Goal: Information Seeking & Learning: Learn about a topic

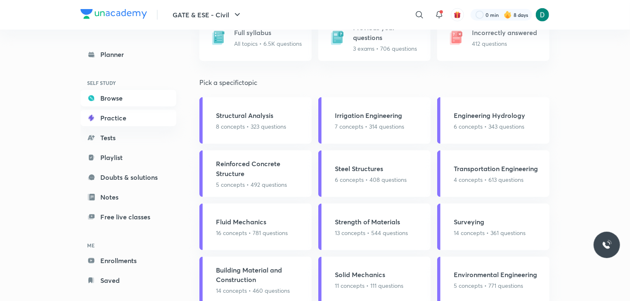
click at [105, 95] on link "Browse" at bounding box center [128, 98] width 96 height 17
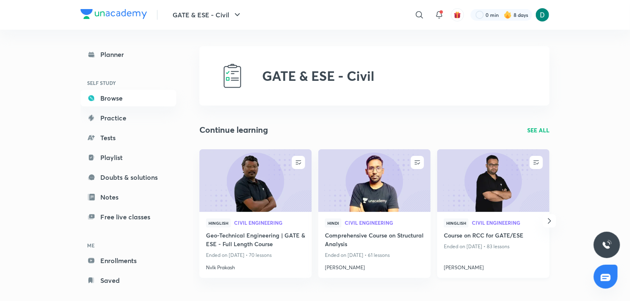
click at [499, 204] on img at bounding box center [493, 181] width 114 height 64
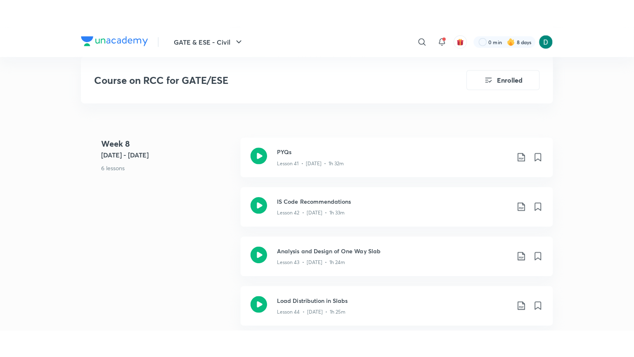
scroll to position [2724, 0]
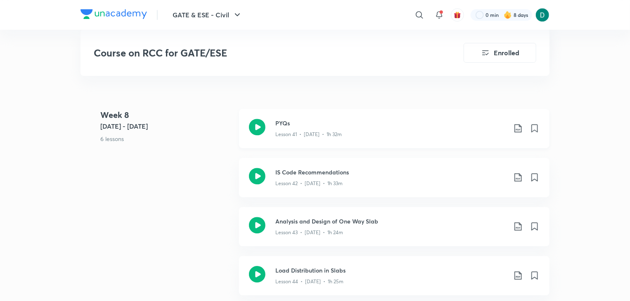
click at [326, 131] on p "Lesson 41 • [DATE] • 1h 32m" at bounding box center [308, 134] width 66 height 7
click at [351, 171] on h3 "IS Code Recommendations" at bounding box center [390, 172] width 231 height 9
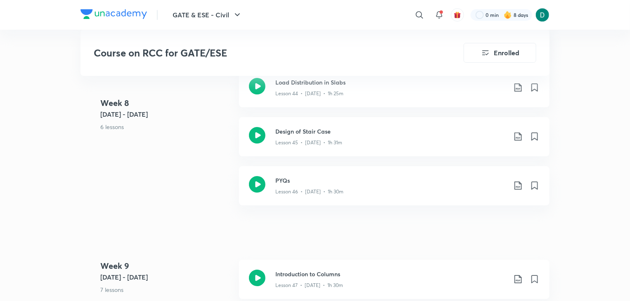
scroll to position [2905, 0]
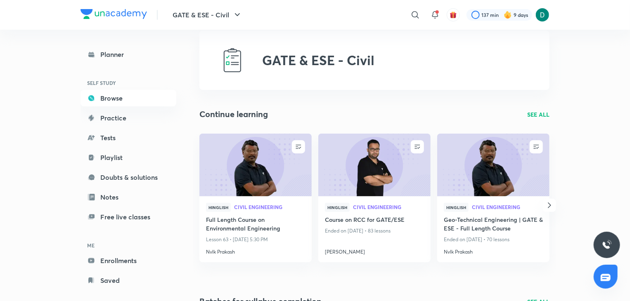
scroll to position [17, 0]
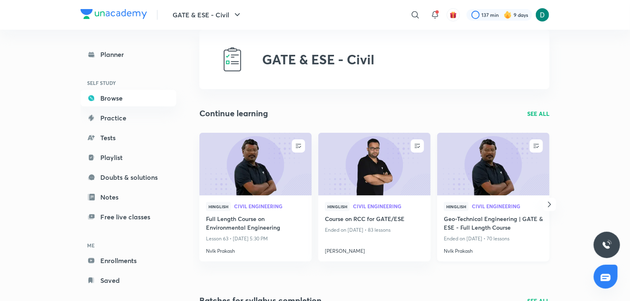
click at [503, 169] on img at bounding box center [493, 164] width 114 height 64
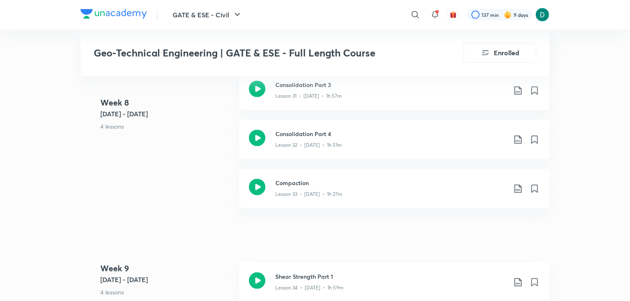
scroll to position [2295, 0]
click at [570, 162] on div "GATE & ESE - Civil ​ 137 min 9 days Geo-Technical Engineering | GATE & ESE - Fu…" at bounding box center [315, 298] width 630 height 5187
click at [371, 97] on div "Lesson 31 • Jan 28 • 1h 57m" at bounding box center [390, 94] width 231 height 11
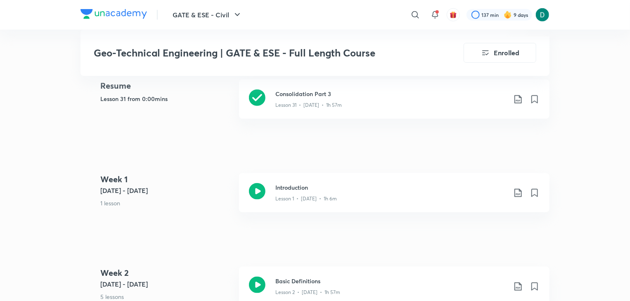
scroll to position [380, 0]
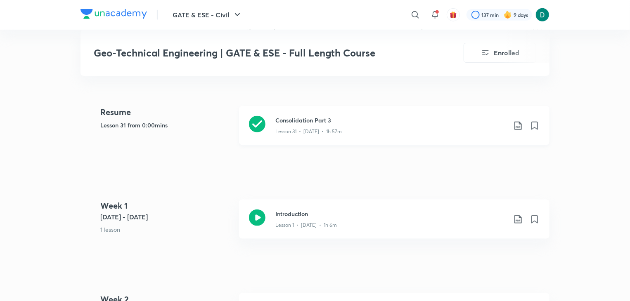
click at [522, 121] on icon at bounding box center [518, 126] width 10 height 10
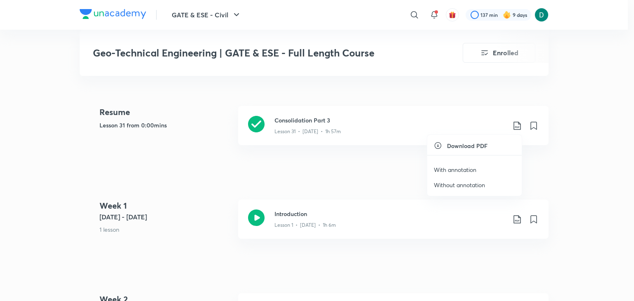
click at [465, 165] on p "With annotation" at bounding box center [455, 169] width 43 height 9
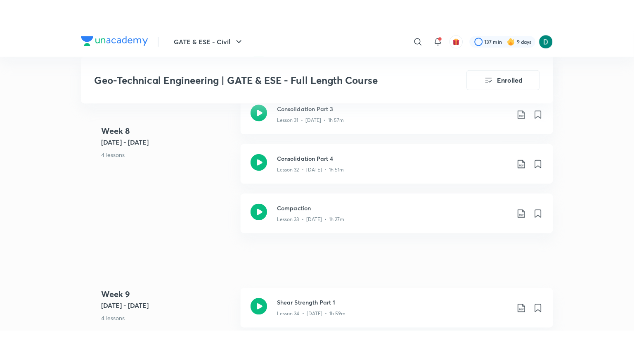
scroll to position [2262, 0]
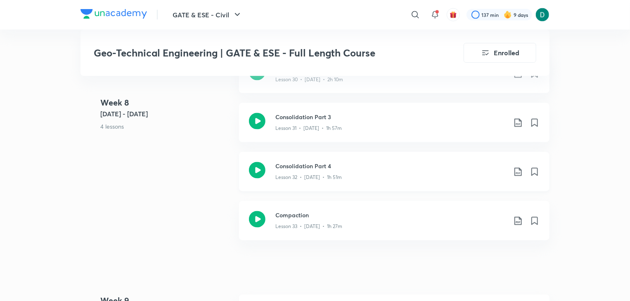
click at [321, 164] on h3 "Consolidation Part 4" at bounding box center [390, 166] width 231 height 9
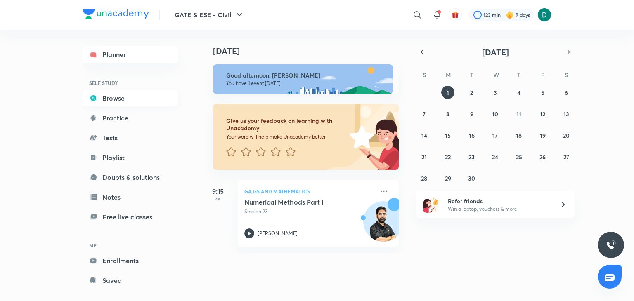
click at [129, 98] on link "Browse" at bounding box center [131, 98] width 96 height 17
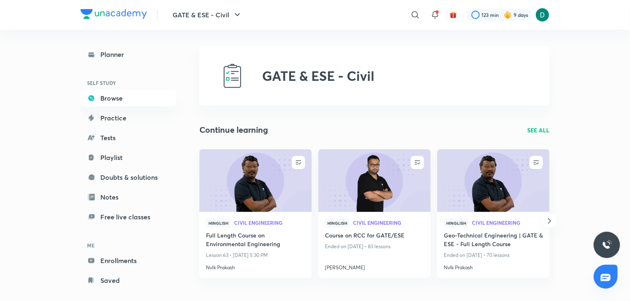
click at [538, 128] on p "SEE ALL" at bounding box center [538, 130] width 22 height 9
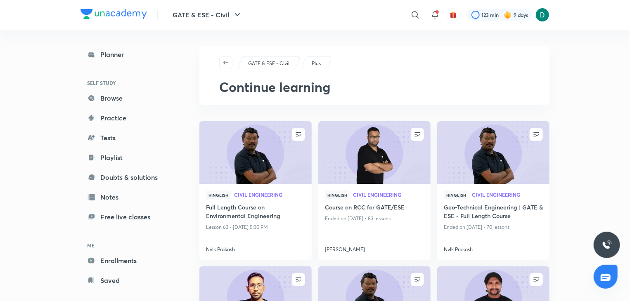
scroll to position [254, 0]
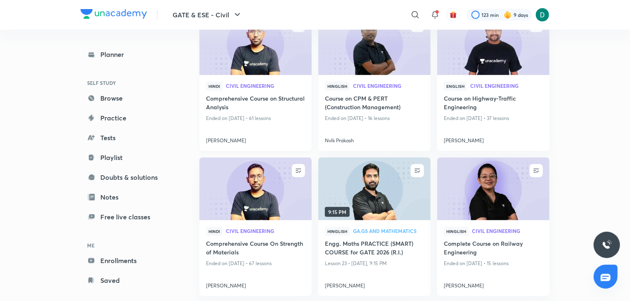
click at [288, 58] on img at bounding box center [255, 44] width 114 height 64
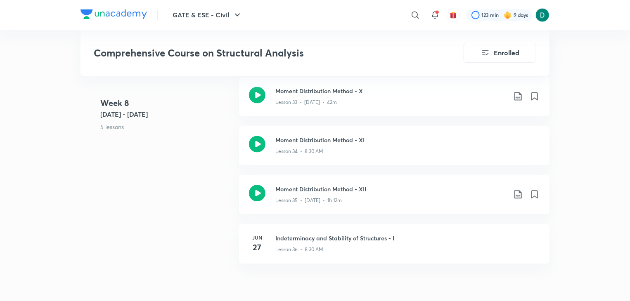
scroll to position [2344, 0]
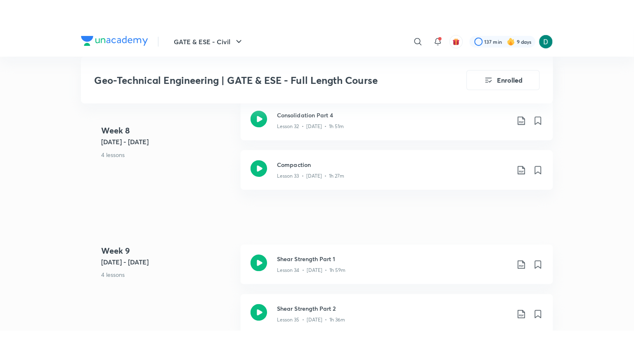
scroll to position [2344, 0]
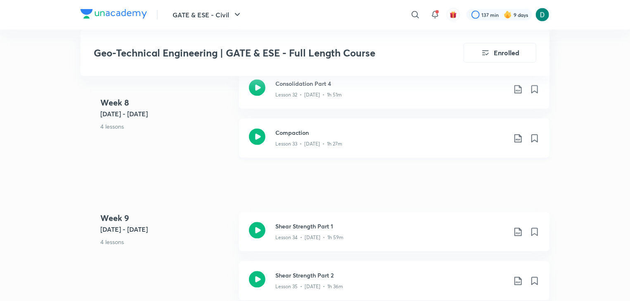
click at [405, 144] on div "Lesson 33 • [DATE] • 1h 27m" at bounding box center [390, 142] width 231 height 11
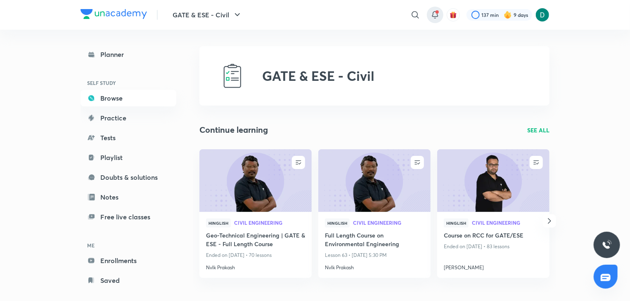
click at [439, 17] on icon at bounding box center [435, 15] width 10 height 10
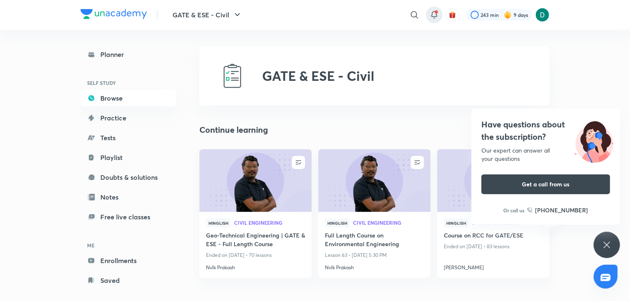
click at [435, 15] on icon at bounding box center [434, 15] width 10 height 10
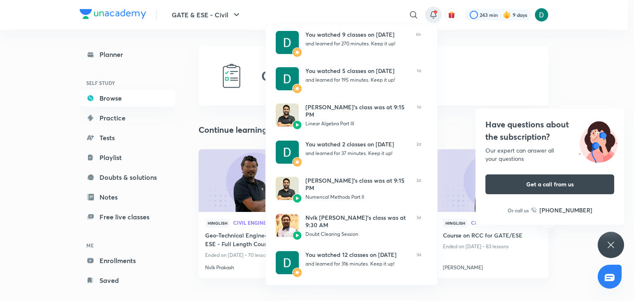
click at [612, 246] on div at bounding box center [317, 150] width 634 height 301
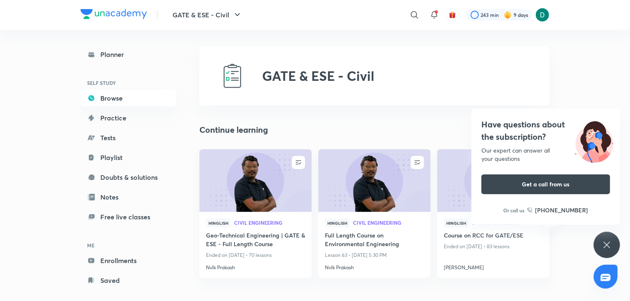
click at [607, 238] on div "Have questions about the subscription? Our expert can answer all your questions…" at bounding box center [606, 245] width 26 height 26
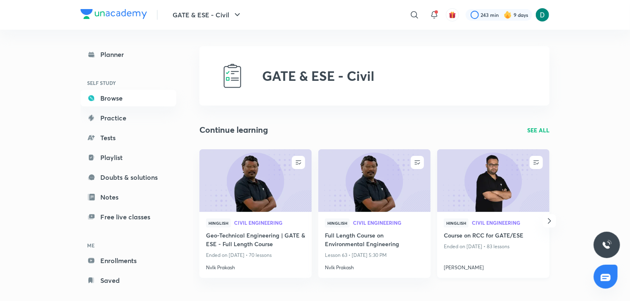
click at [518, 189] on img at bounding box center [493, 181] width 114 height 64
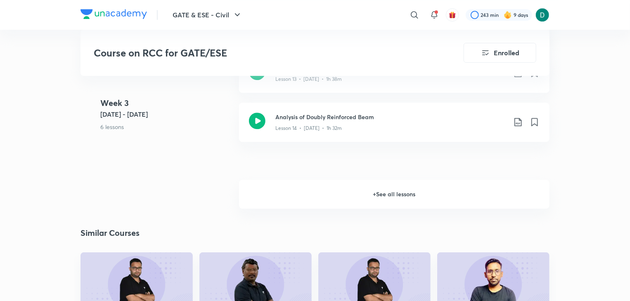
scroll to position [1205, 0]
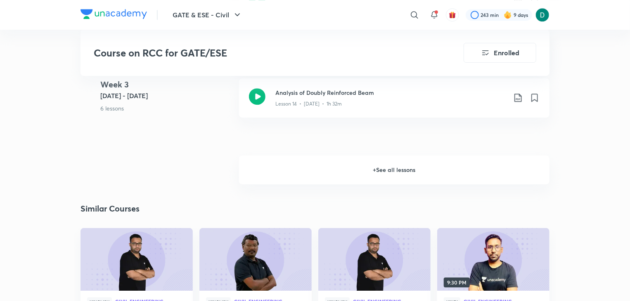
click at [413, 167] on h6 "+ See all lessons" at bounding box center [394, 170] width 310 height 29
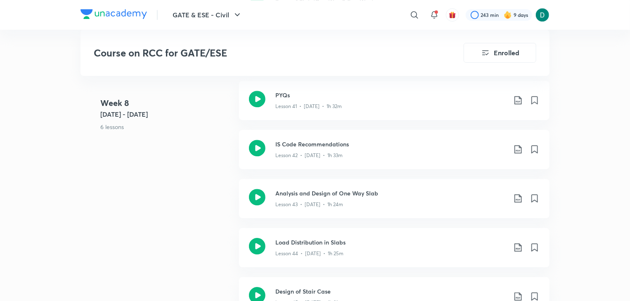
scroll to position [2757, 0]
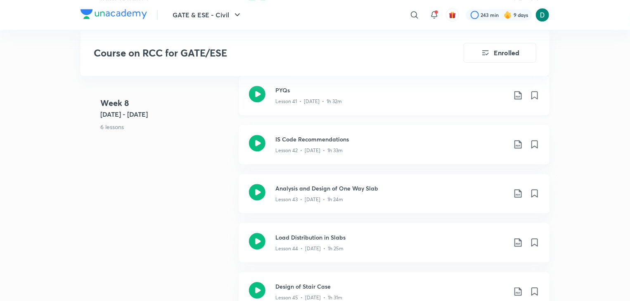
click at [520, 97] on icon at bounding box center [518, 95] width 10 height 10
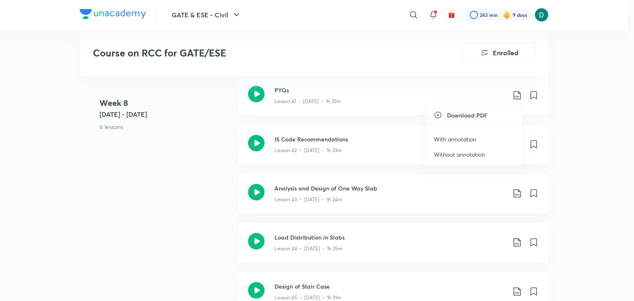
click at [480, 140] on li "With annotation" at bounding box center [474, 139] width 95 height 15
click at [468, 135] on p "With annotation" at bounding box center [455, 139] width 43 height 9
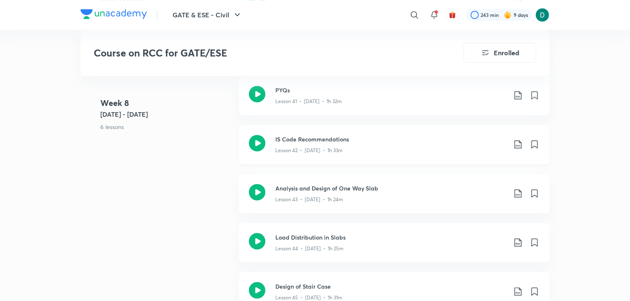
click at [518, 142] on icon at bounding box center [518, 144] width 10 height 10
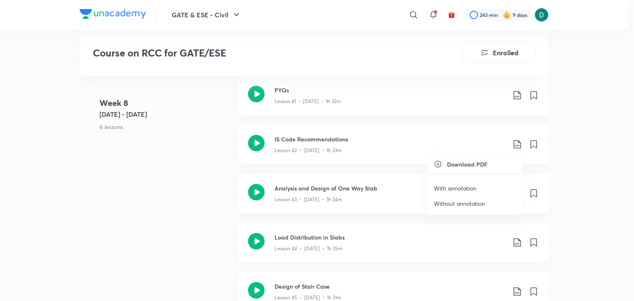
click at [457, 188] on p "With annotation" at bounding box center [455, 188] width 43 height 9
